Goal: Navigation & Orientation: Find specific page/section

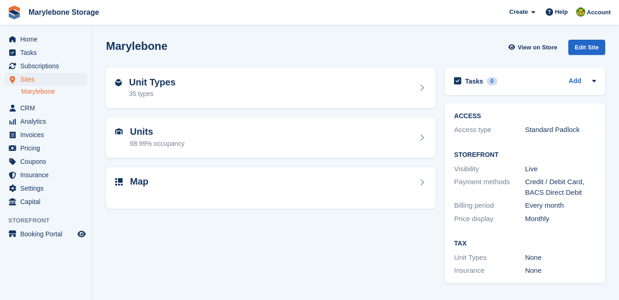
click at [35, 88] on link "Marylebone" at bounding box center [54, 91] width 66 height 9
